Goal: Information Seeking & Learning: Learn about a topic

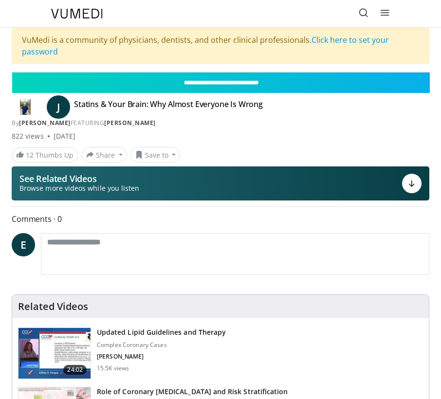
click at [408, 186] on icon at bounding box center [412, 184] width 8 height 8
click at [63, 108] on span "J" at bounding box center [58, 106] width 23 height 23
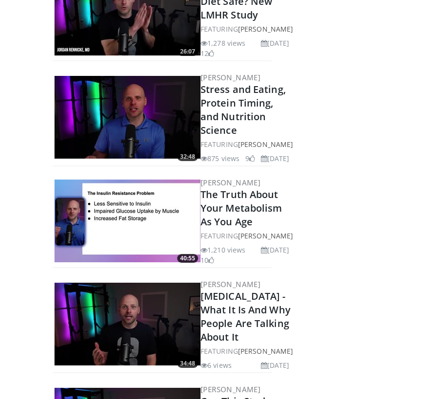
scroll to position [2095, 0]
